Goal: Task Accomplishment & Management: Manage account settings

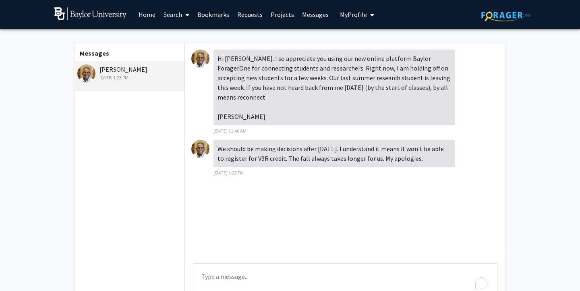
click at [335, 270] on textarea "Type a message" at bounding box center [345, 281] width 305 height 36
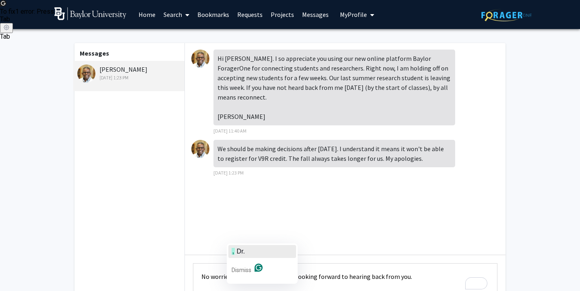
click at [239, 250] on span "Dr." at bounding box center [241, 251] width 8 height 7
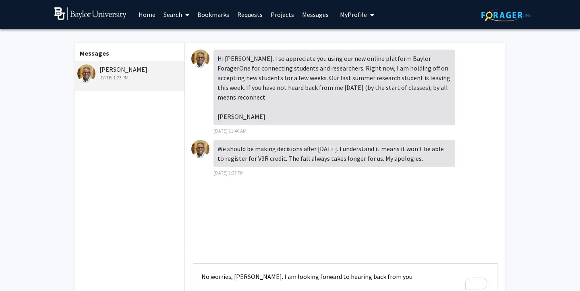
click at [394, 276] on textarea "No worries, [PERSON_NAME]. I am looking forward to hearing back from you." at bounding box center [345, 281] width 305 height 36
click at [404, 276] on textarea "No worries, [PERSON_NAME]. I am looking forward to hearing back from you." at bounding box center [345, 281] width 305 height 36
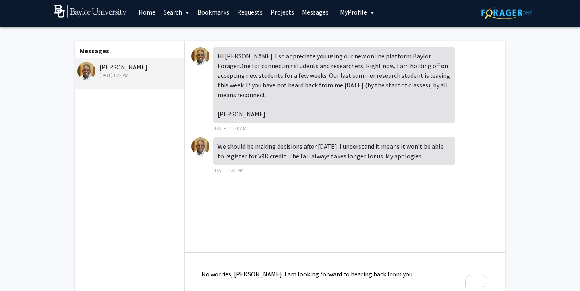
scroll to position [2, 0]
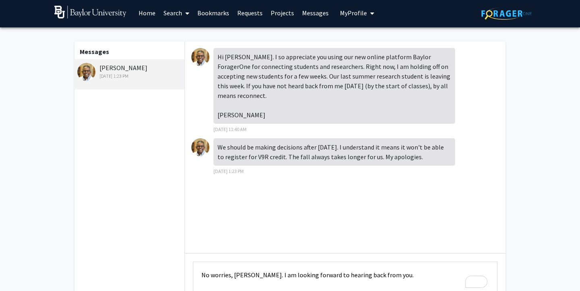
click at [411, 277] on textarea "No worries, [PERSON_NAME]. I am looking forward to hearing back from you." at bounding box center [345, 279] width 305 height 36
click at [395, 269] on textarea "No worries, [PERSON_NAME]. I am looking forward to hearing back from you." at bounding box center [345, 279] width 305 height 36
click at [395, 276] on textarea "No worries, [PERSON_NAME]. I am looking forward to hearing back from you." at bounding box center [345, 279] width 305 height 36
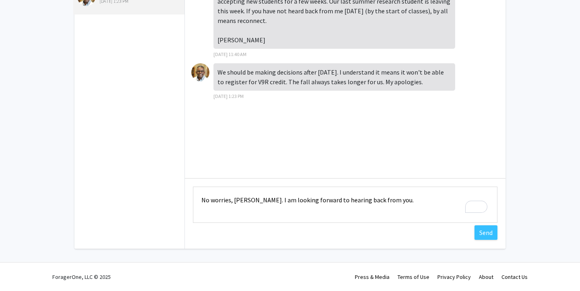
scroll to position [0, 0]
click at [363, 216] on textarea "No worries, [PERSON_NAME]. I am looking forward to hearing back from you." at bounding box center [345, 205] width 305 height 36
type textarea "No worries, [PERSON_NAME]. I am looking forward to hearing back from you."
click at [484, 230] on button "Send" at bounding box center [486, 232] width 23 height 15
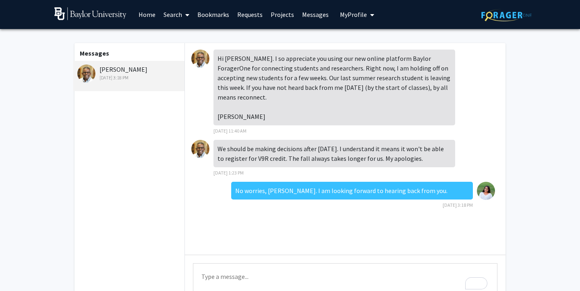
click at [100, 10] on img at bounding box center [90, 13] width 72 height 13
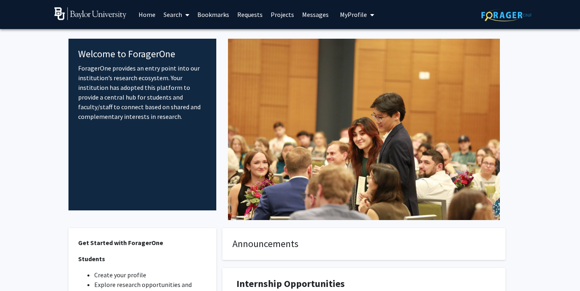
click at [324, 12] on link "Messages" at bounding box center [315, 14] width 35 height 28
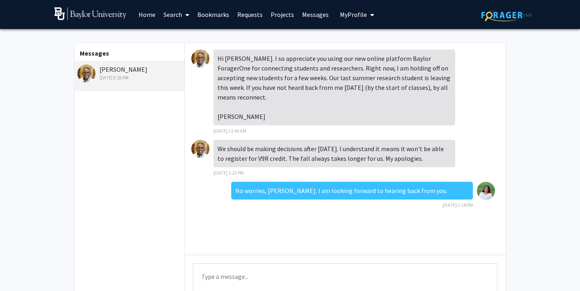
click at [354, 12] on span "My Profile" at bounding box center [353, 14] width 27 height 8
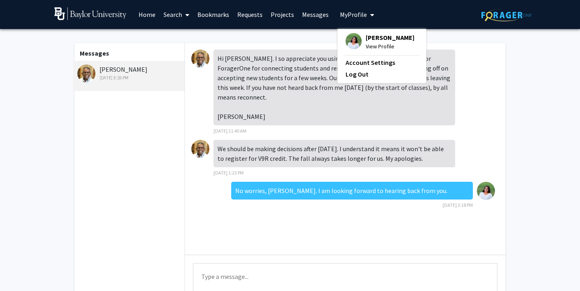
click at [273, 16] on link "Projects" at bounding box center [282, 14] width 31 height 28
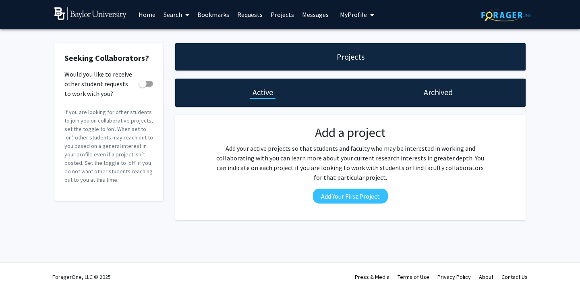
click at [239, 14] on link "Requests" at bounding box center [249, 14] width 33 height 28
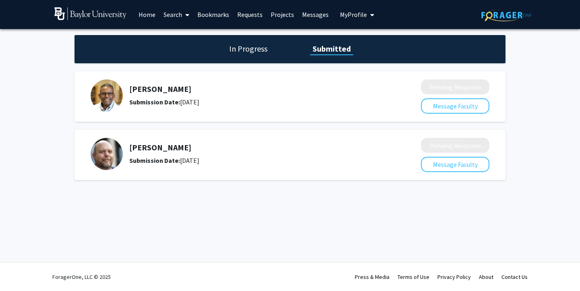
click at [107, 150] on img at bounding box center [107, 154] width 32 height 32
click at [465, 160] on button "Message Faculty" at bounding box center [455, 164] width 68 height 15
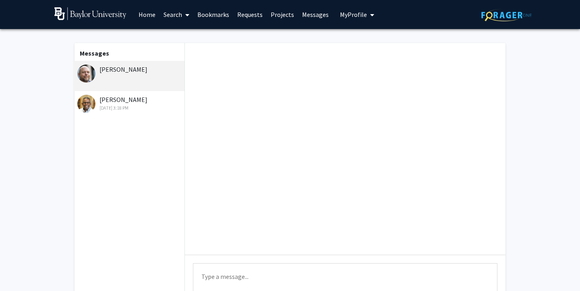
click at [214, 13] on link "Bookmarks" at bounding box center [213, 14] width 40 height 28
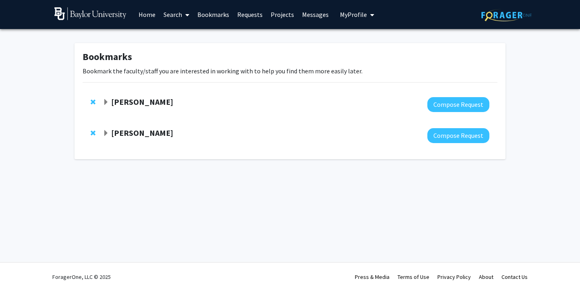
click at [137, 129] on strong "[PERSON_NAME]" at bounding box center [142, 133] width 62 height 10
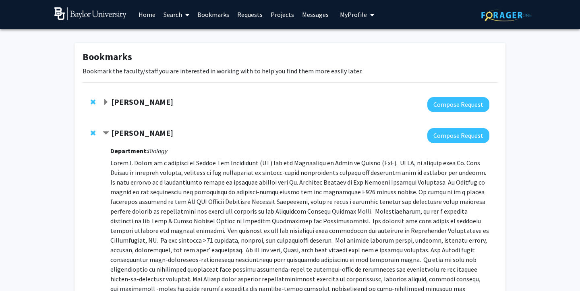
click at [112, 101] on strong "[PERSON_NAME]" at bounding box center [142, 102] width 62 height 10
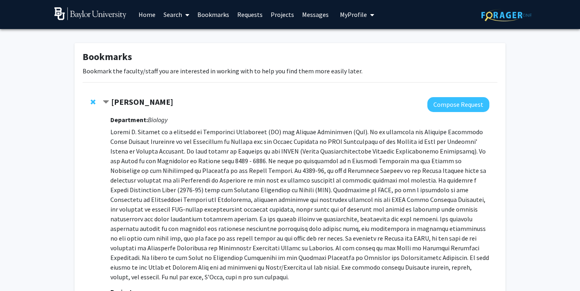
click at [147, 18] on link "Home" at bounding box center [147, 14] width 25 height 28
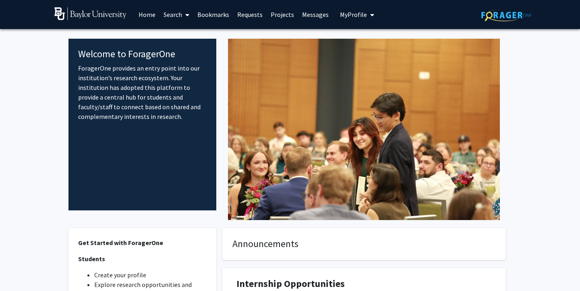
click at [338, 8] on button "My Profile" at bounding box center [357, 14] width 39 height 29
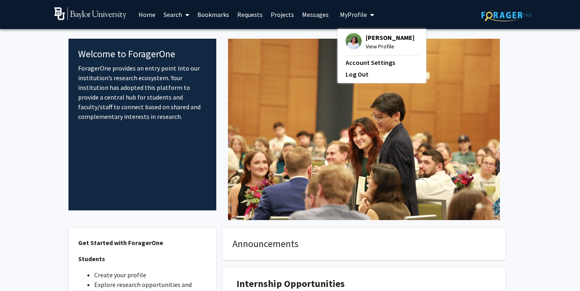
click at [366, 37] on span "[PERSON_NAME]" at bounding box center [390, 37] width 49 height 9
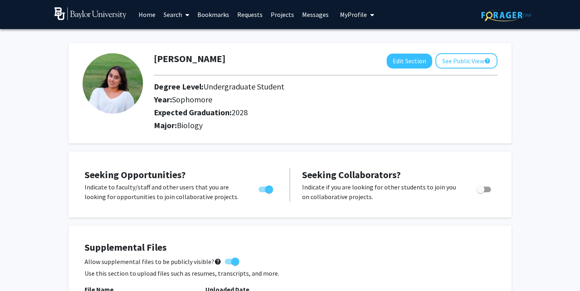
scroll to position [233, 0]
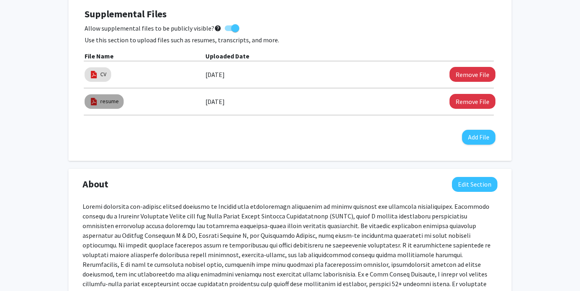
click at [95, 101] on img at bounding box center [93, 101] width 9 height 9
click at [107, 99] on link "resume" at bounding box center [109, 101] width 19 height 8
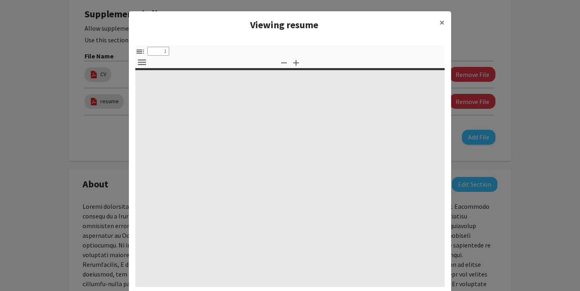
select select "custom"
type input "0"
select select "custom"
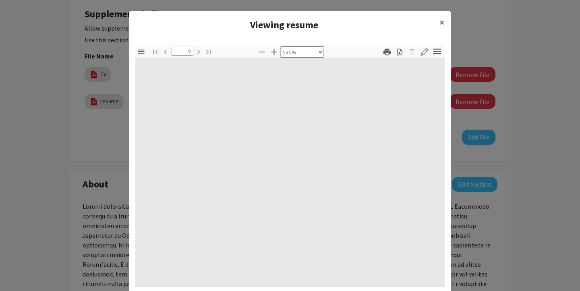
scroll to position [30, 0]
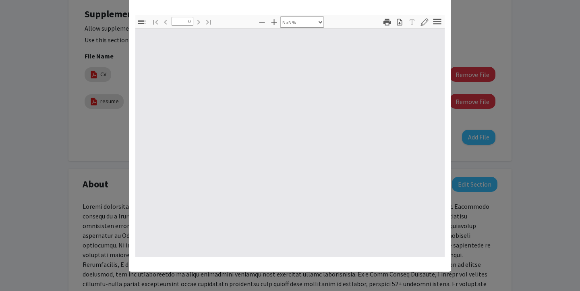
type input "1"
select select "auto"
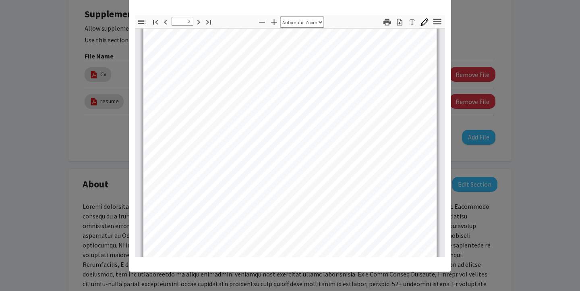
type input "1"
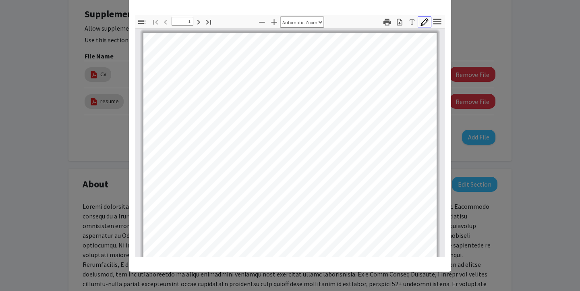
click at [426, 21] on icon "button" at bounding box center [425, 22] width 8 height 8
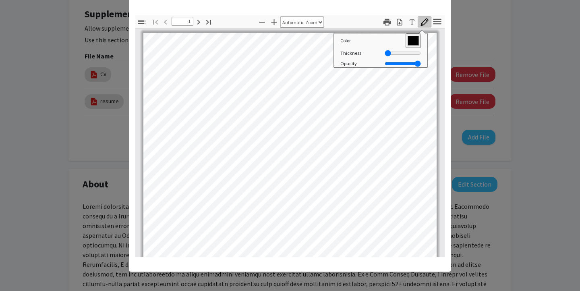
click at [425, 21] on icon "button" at bounding box center [425, 22] width 8 height 8
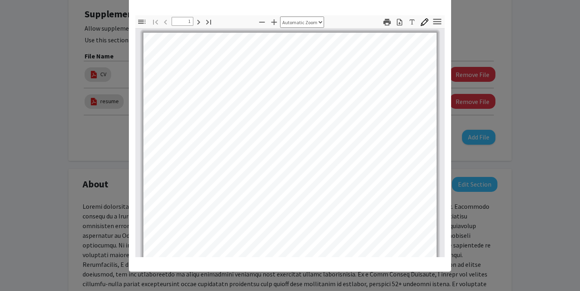
click at [467, 56] on modal-container "Viewing resume × Thumbnails Document Outline Attachments Layers Current Outline…" at bounding box center [290, 145] width 580 height 291
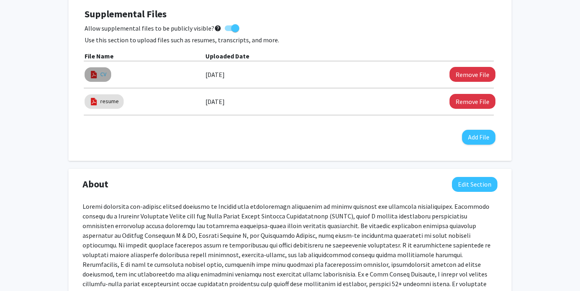
click at [104, 75] on link "CV" at bounding box center [103, 74] width 6 height 8
select select "custom"
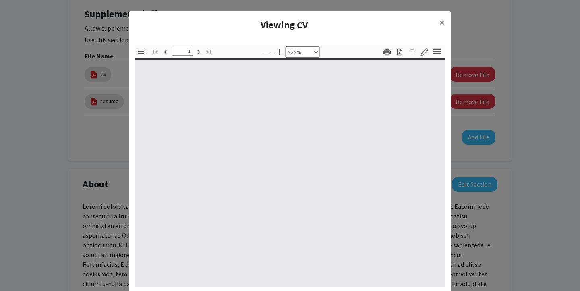
type input "0"
select select "custom"
type input "1"
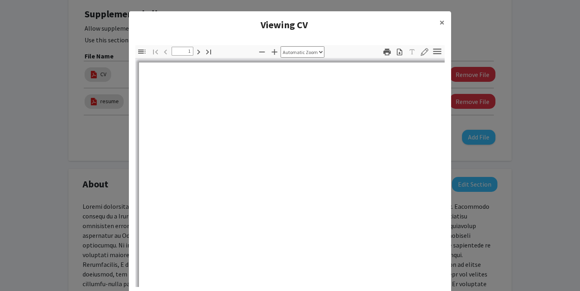
select select "auto"
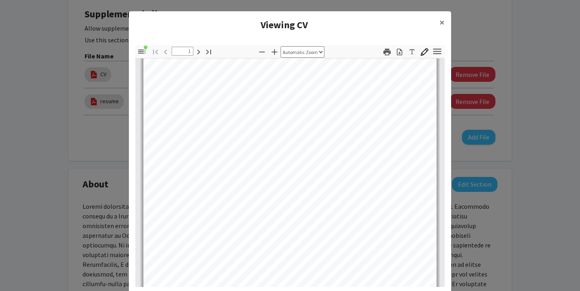
scroll to position [42, 0]
type input "5"
click at [438, 24] on button "×" at bounding box center [442, 22] width 18 height 23
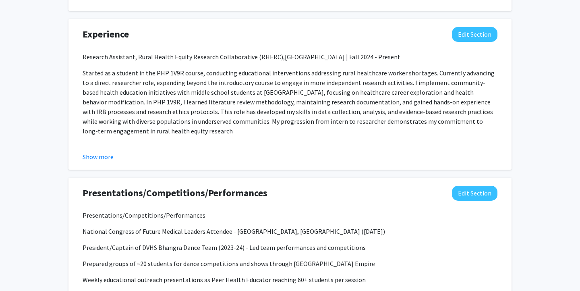
scroll to position [644, 0]
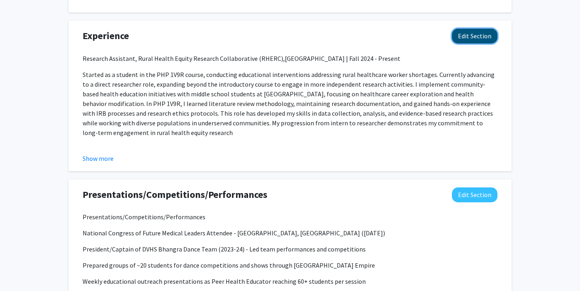
click at [472, 34] on button "Edit Section" at bounding box center [475, 36] width 46 height 15
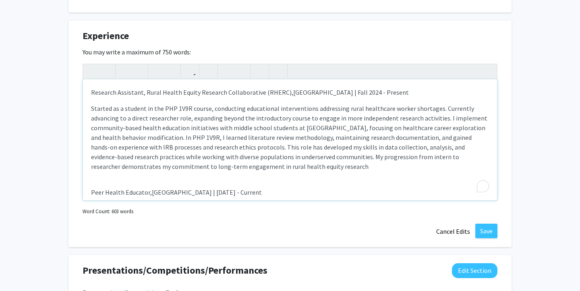
click at [476, 120] on p "Started as a student in the PHP 1V9R course, conducting educational interventio…" at bounding box center [290, 138] width 398 height 68
type textarea "<p>Research Assistant, Rural Health Equity Research Collaborative (RHERC),&nbsp…"
click at [384, 153] on p "Started as a student in the PHP 1V9R course, conducting educational interventio…" at bounding box center [290, 138] width 398 height 68
click at [328, 171] on p "Started as a student in the PHP 1V9R course, conducting educational interventio…" at bounding box center [290, 138] width 398 height 68
click at [149, 139] on p "Started as a student in the PHP 1V9R course, conducting educational interventio…" at bounding box center [290, 138] width 398 height 68
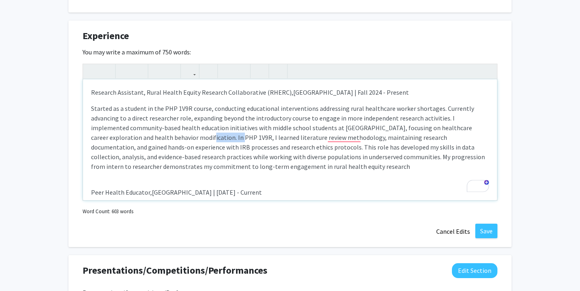
click at [149, 139] on p "Started as a student in the PHP 1V9R course, conducting educational interventio…" at bounding box center [290, 138] width 398 height 68
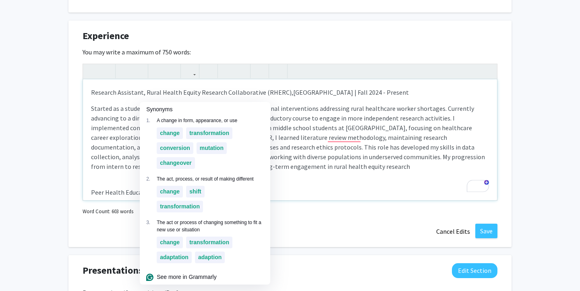
click at [306, 159] on p "Started as a student in the PHP 1V9R course, conducting educational interventio…" at bounding box center [290, 138] width 398 height 68
